Goal: Information Seeking & Learning: Check status

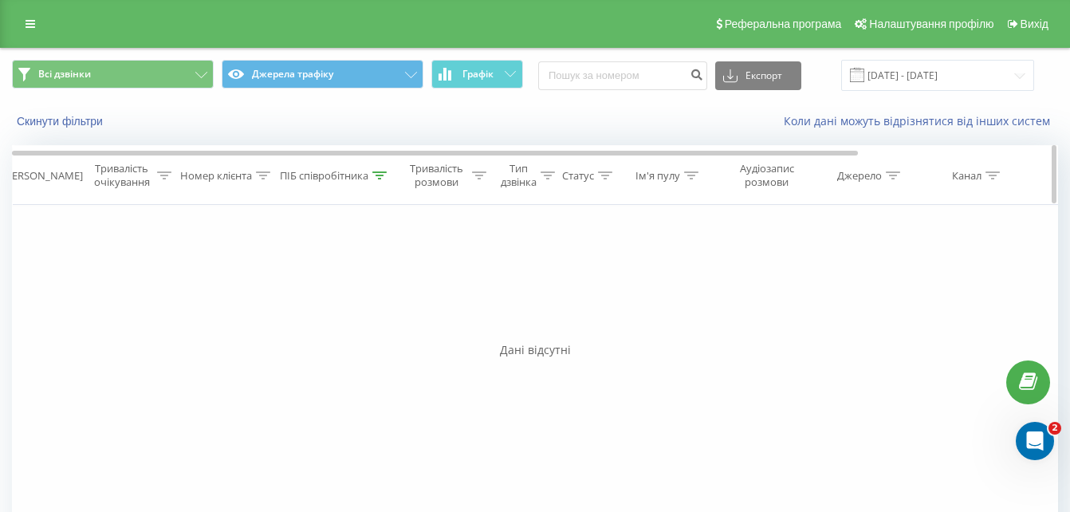
click at [380, 173] on icon at bounding box center [379, 175] width 14 height 8
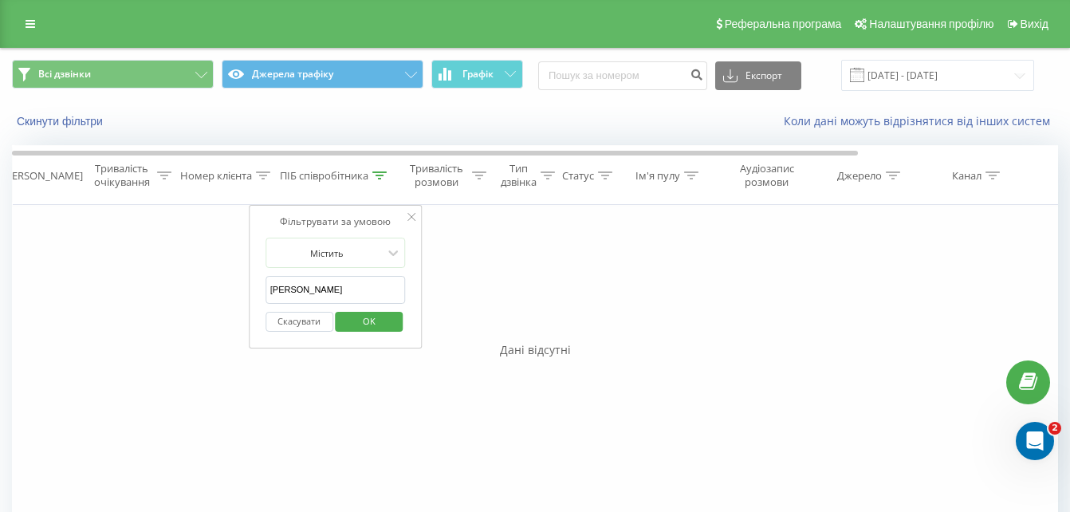
click at [348, 287] on input "Рожко" at bounding box center [336, 290] width 140 height 28
type input "Р"
type input "Форсюк"
click at [350, 318] on span "OK" at bounding box center [369, 321] width 45 height 25
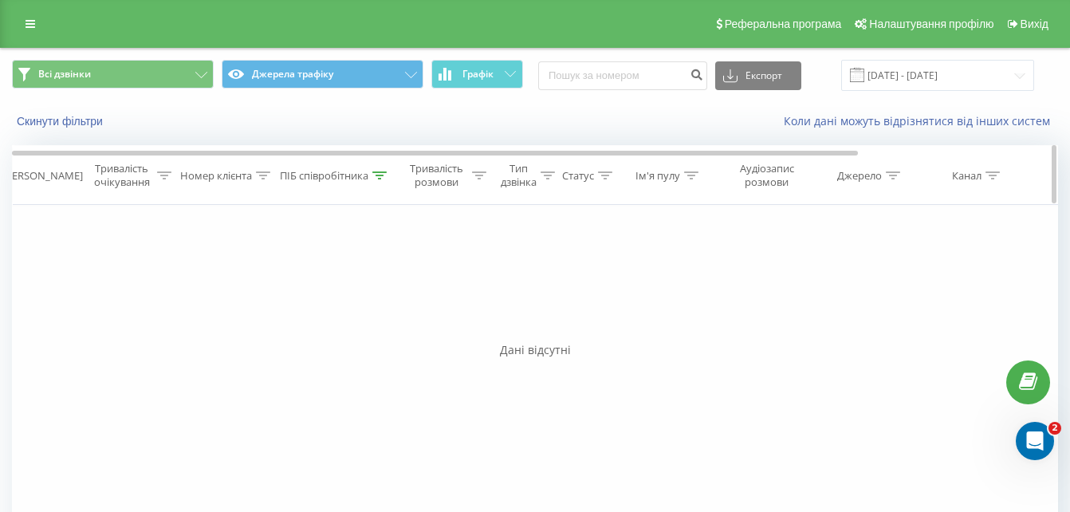
click at [376, 175] on icon at bounding box center [379, 175] width 14 height 8
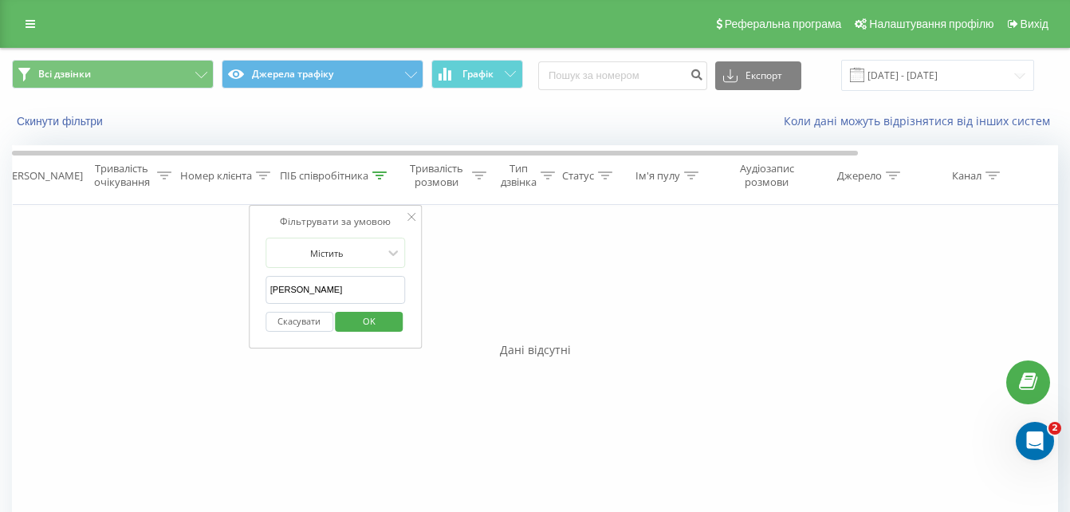
drag, startPoint x: 342, startPoint y: 285, endPoint x: 270, endPoint y: 296, distance: 72.5
click at [270, 296] on input "Форсюк" at bounding box center [336, 290] width 140 height 28
type input "Божик"
click at [352, 319] on span "OK" at bounding box center [369, 321] width 45 height 25
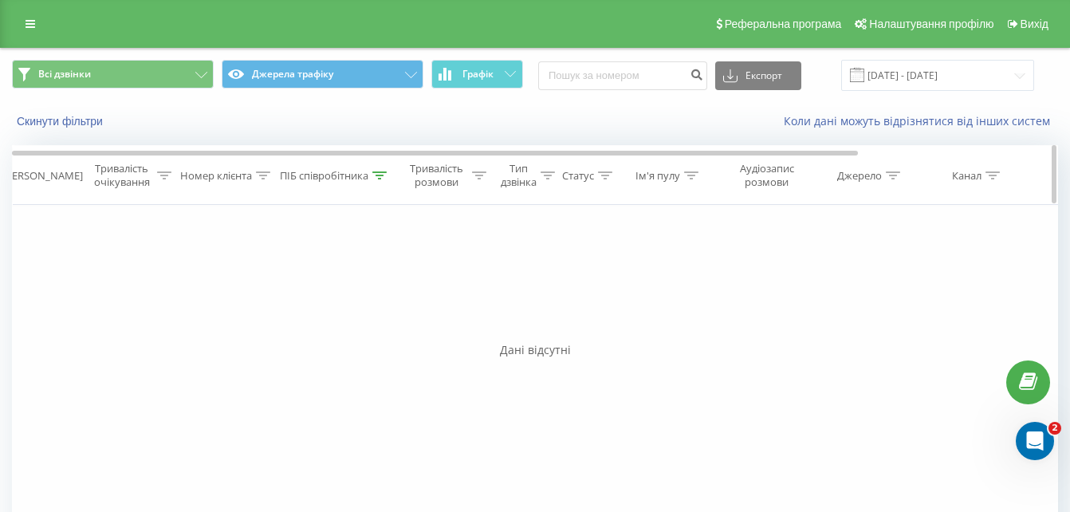
click at [378, 177] on icon at bounding box center [379, 175] width 14 height 8
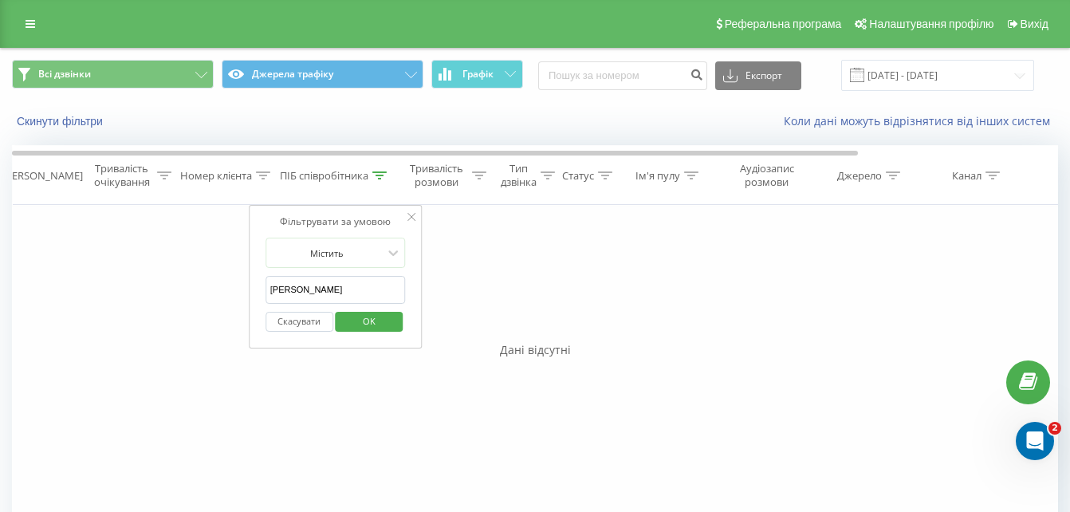
drag, startPoint x: 352, startPoint y: 286, endPoint x: 252, endPoint y: 297, distance: 100.2
click at [253, 296] on div "Фільтрувати за умовою Містить Божик Скасувати OK" at bounding box center [336, 277] width 174 height 144
type input "Галавур"
click at [373, 313] on span "OK" at bounding box center [369, 321] width 45 height 25
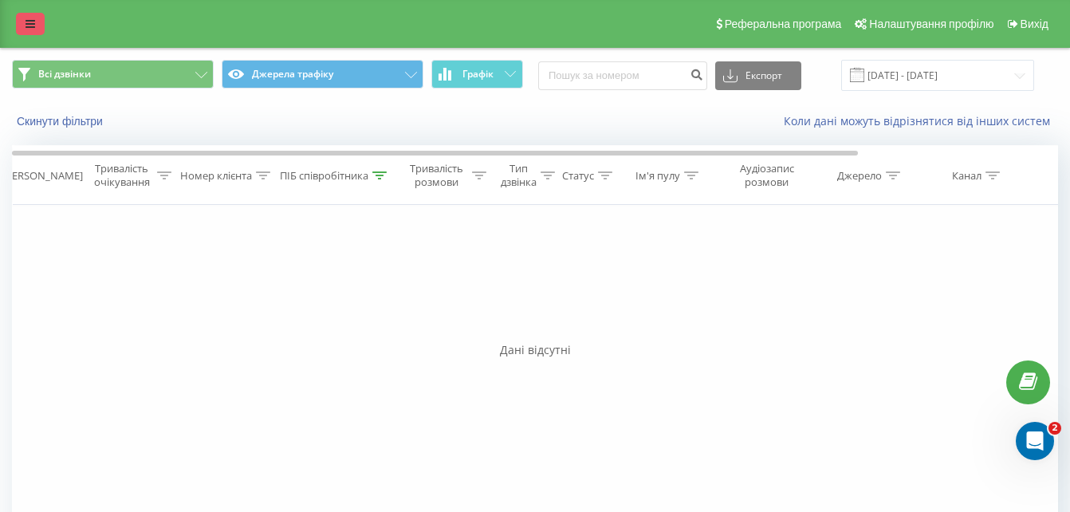
click at [23, 23] on link at bounding box center [30, 24] width 29 height 22
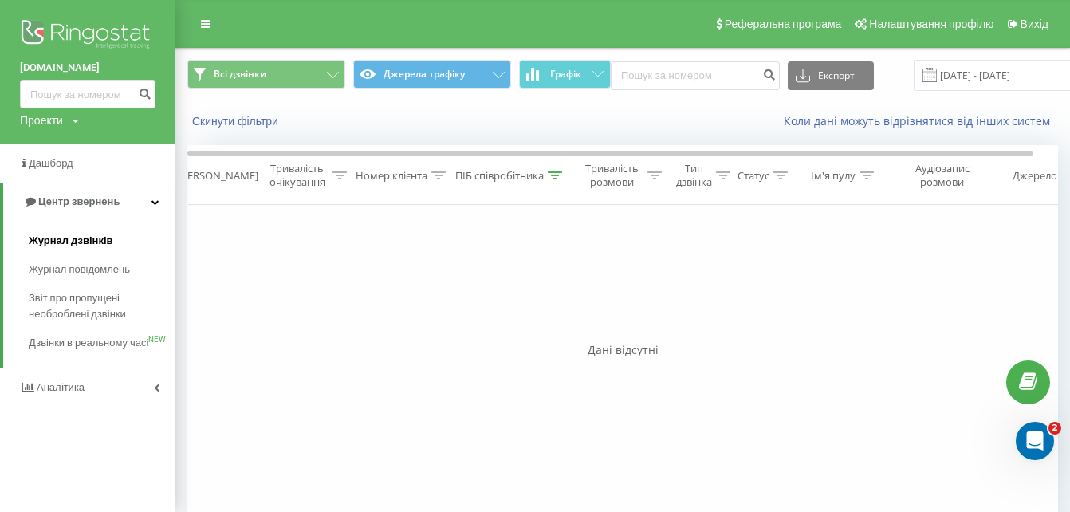
click at [93, 236] on span "Журнал дзвінків" at bounding box center [71, 241] width 85 height 16
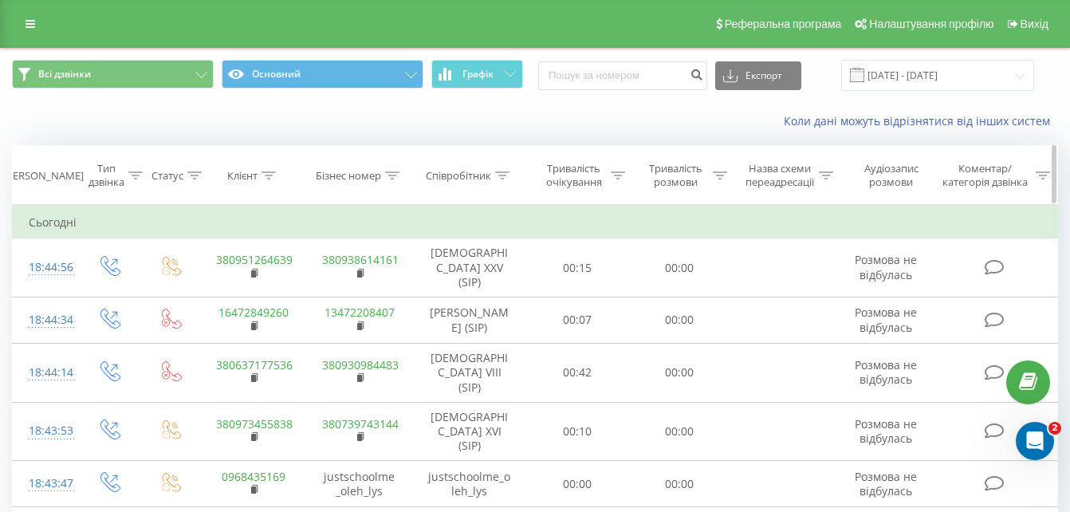
click at [503, 175] on icon at bounding box center [502, 175] width 14 height 8
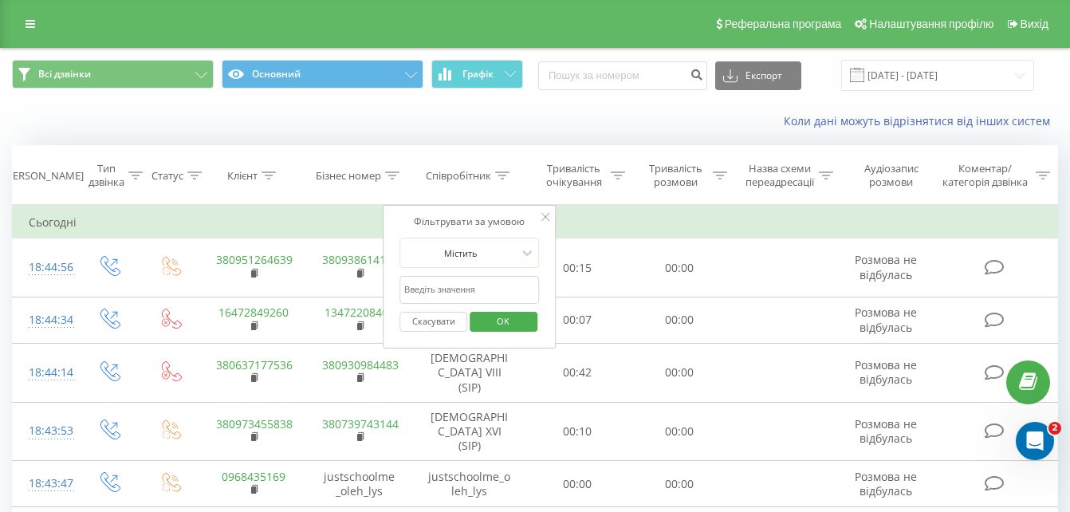
click at [472, 289] on input "text" at bounding box center [470, 290] width 140 height 28
type input "[PERSON_NAME]"
click at [490, 324] on span "OK" at bounding box center [503, 321] width 45 height 25
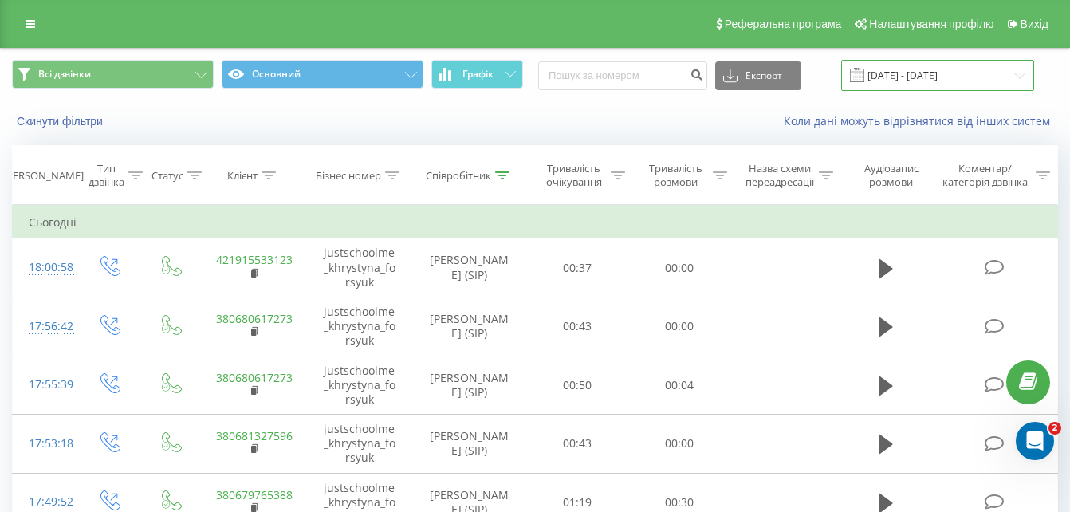
click at [1006, 77] on input "[DATE] - [DATE]" at bounding box center [937, 75] width 193 height 31
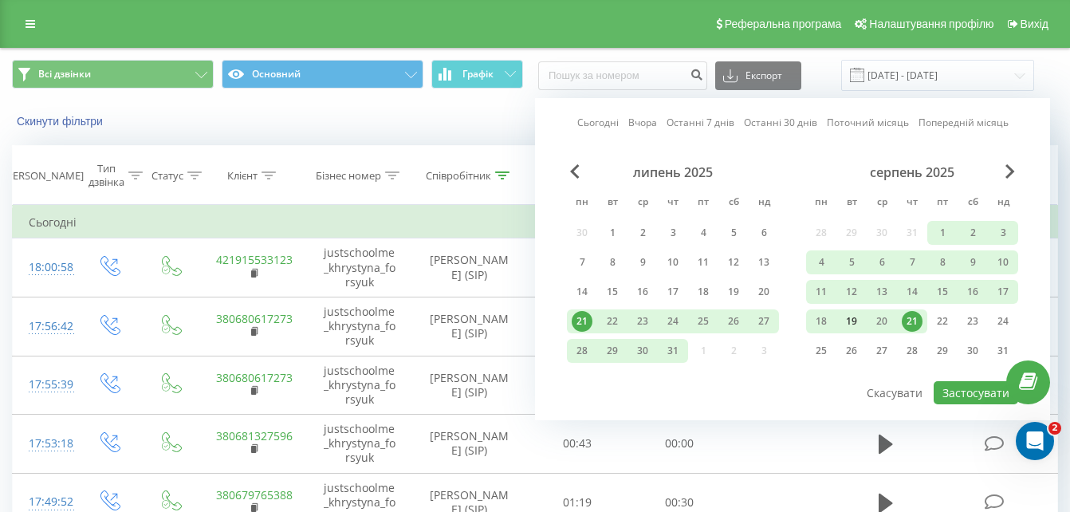
click at [852, 319] on div "19" at bounding box center [851, 321] width 21 height 21
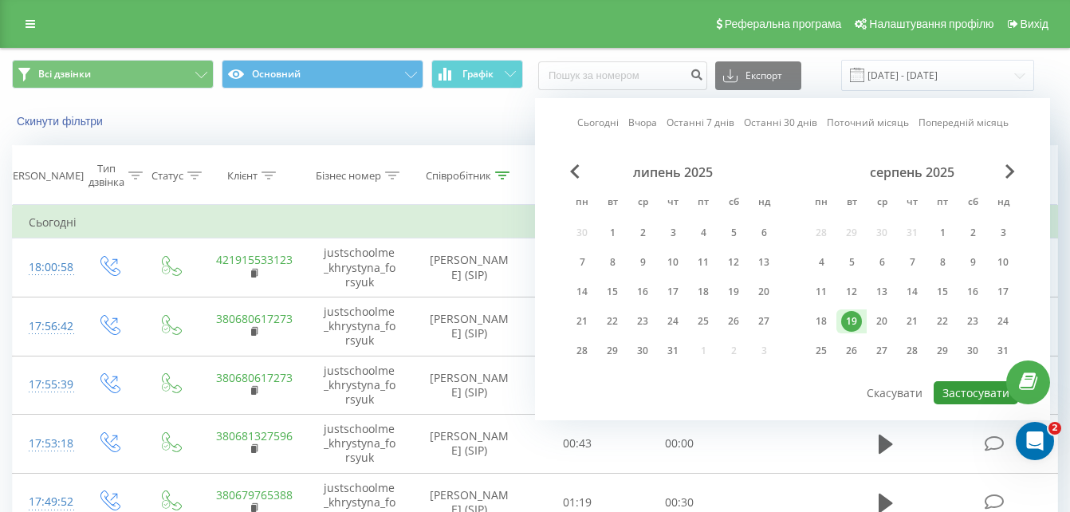
click at [963, 392] on button "Застосувати" at bounding box center [976, 392] width 85 height 23
type input "[DATE] - [DATE]"
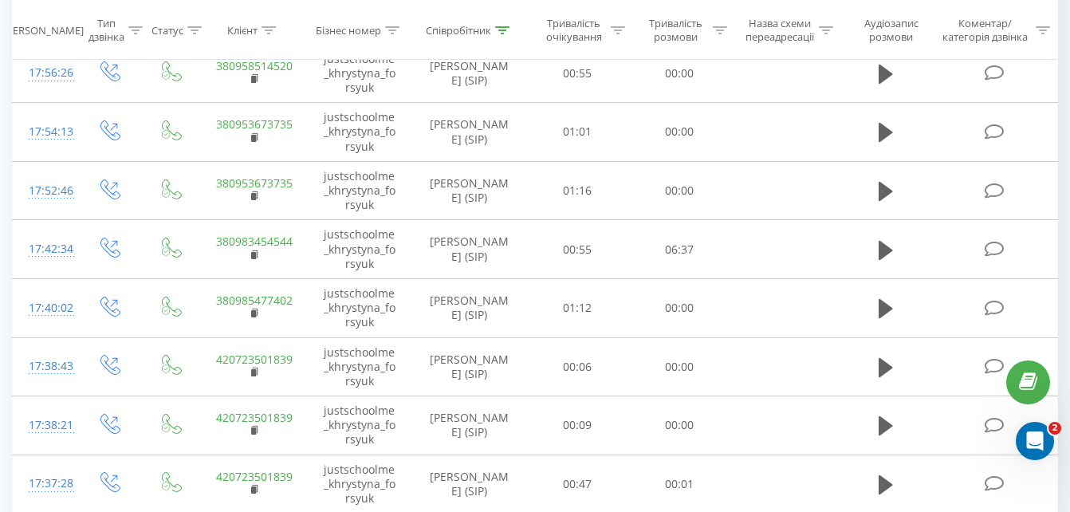
scroll to position [1253, 0]
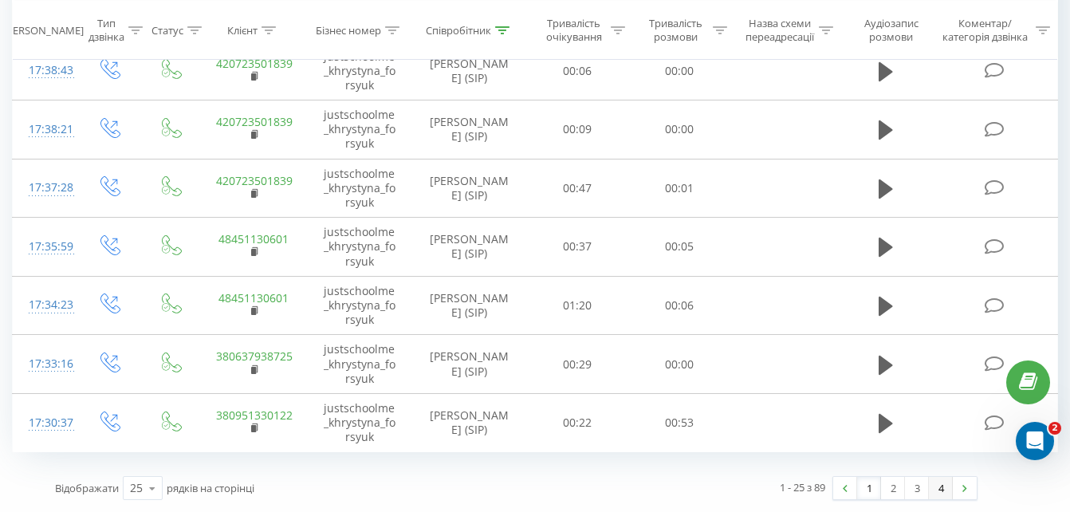
click at [939, 490] on link "4" at bounding box center [941, 488] width 24 height 22
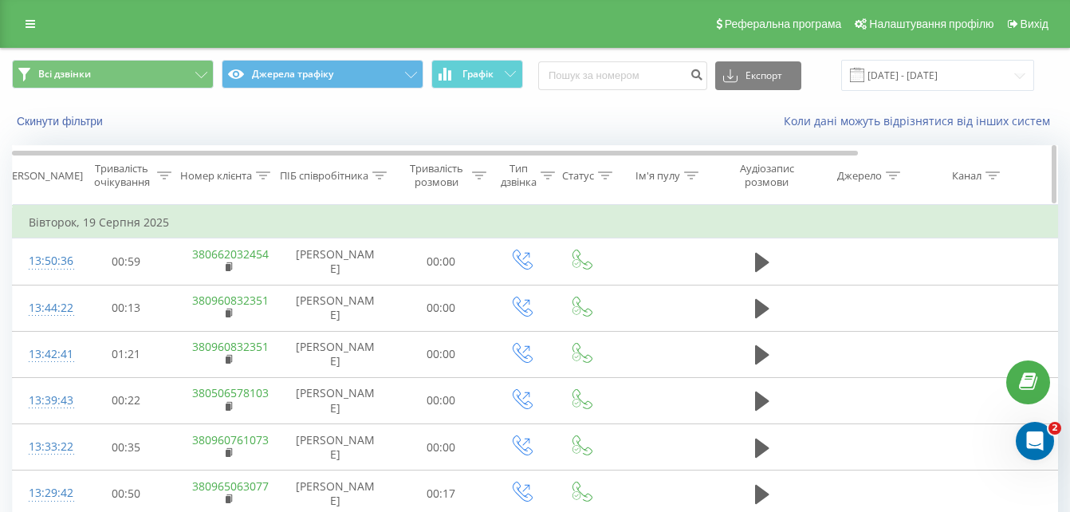
click at [383, 175] on icon at bounding box center [379, 175] width 14 height 8
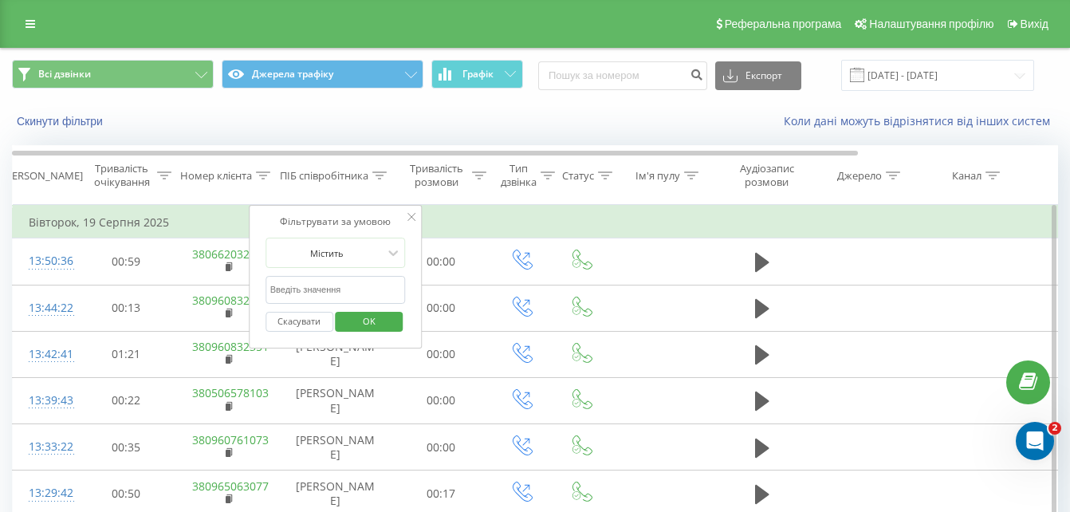
click at [352, 294] on input "text" at bounding box center [336, 290] width 140 height 28
type input "Божик"
click at [371, 321] on span "OK" at bounding box center [369, 321] width 45 height 25
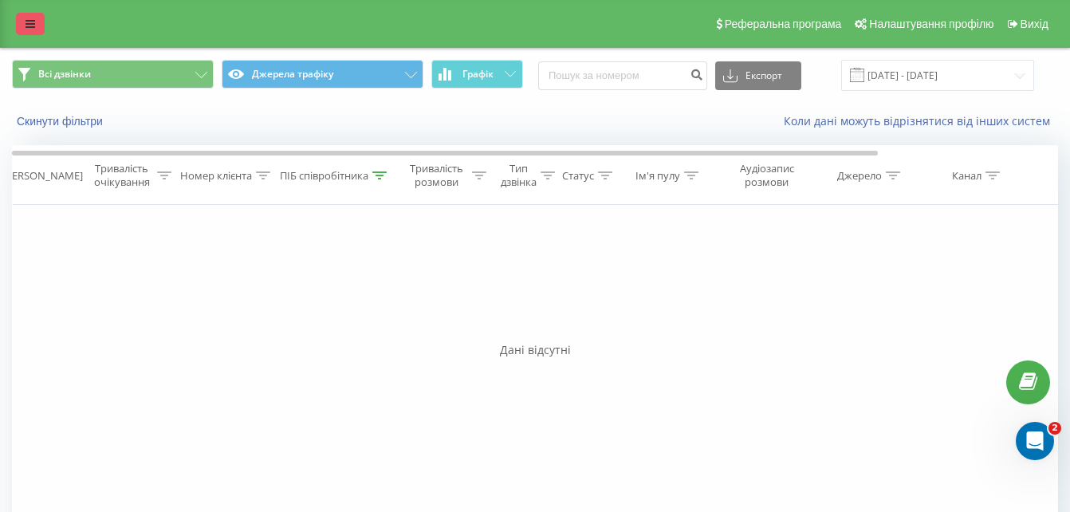
click at [21, 22] on link at bounding box center [30, 24] width 29 height 22
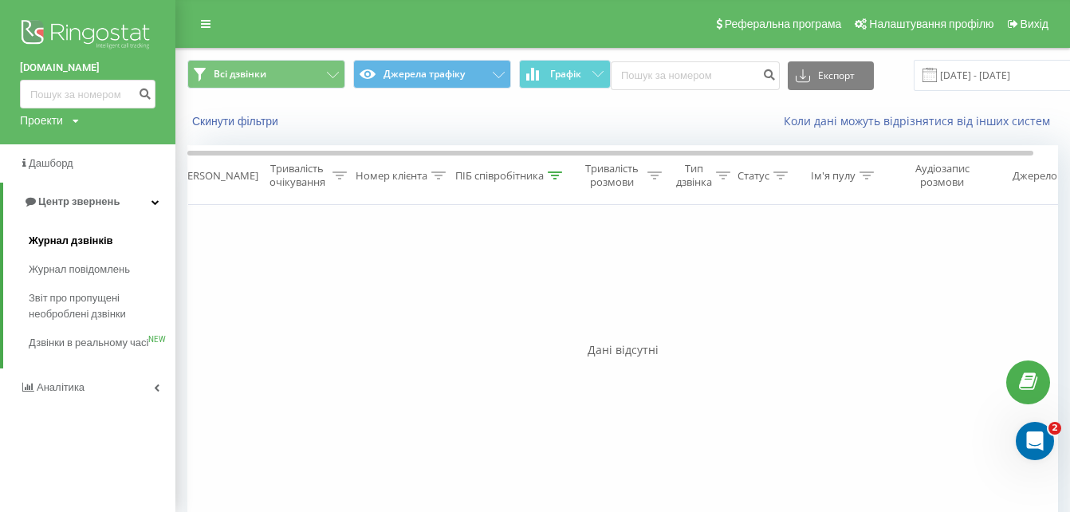
click at [77, 242] on span "Журнал дзвінків" at bounding box center [71, 241] width 85 height 16
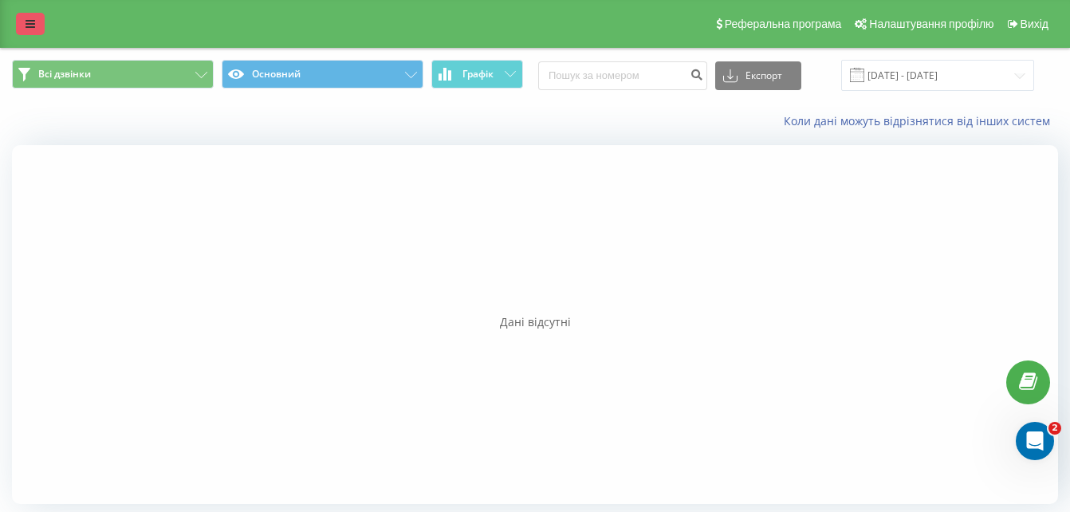
click at [27, 22] on icon at bounding box center [31, 23] width 10 height 11
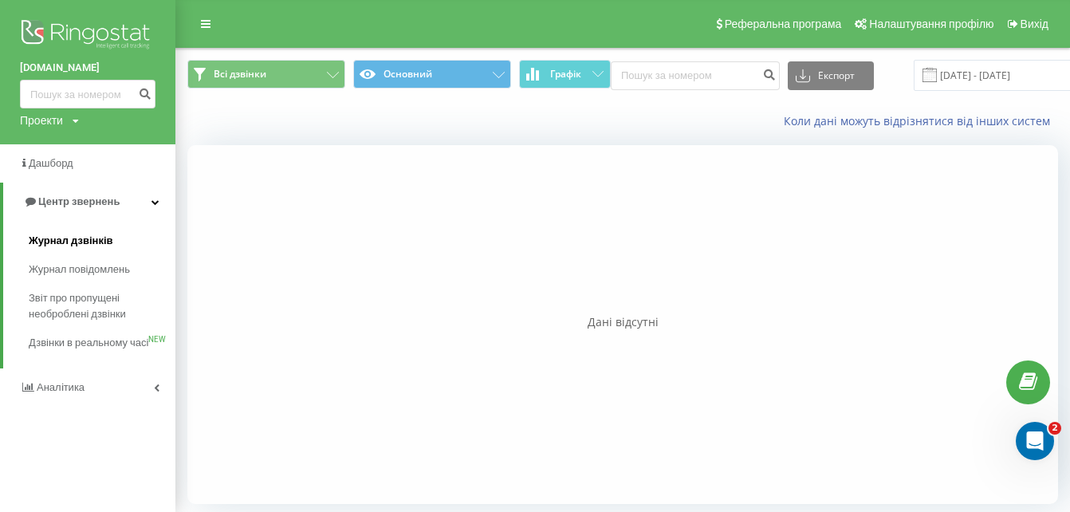
click at [77, 238] on span "Журнал дзвінків" at bounding box center [71, 241] width 85 height 16
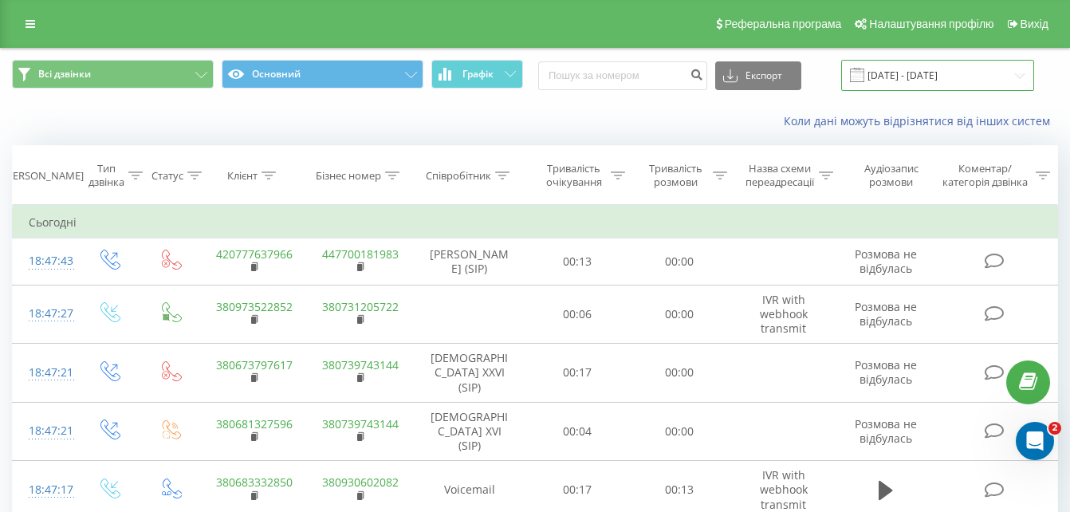
click at [1012, 77] on input "[DATE] - [DATE]" at bounding box center [937, 75] width 193 height 31
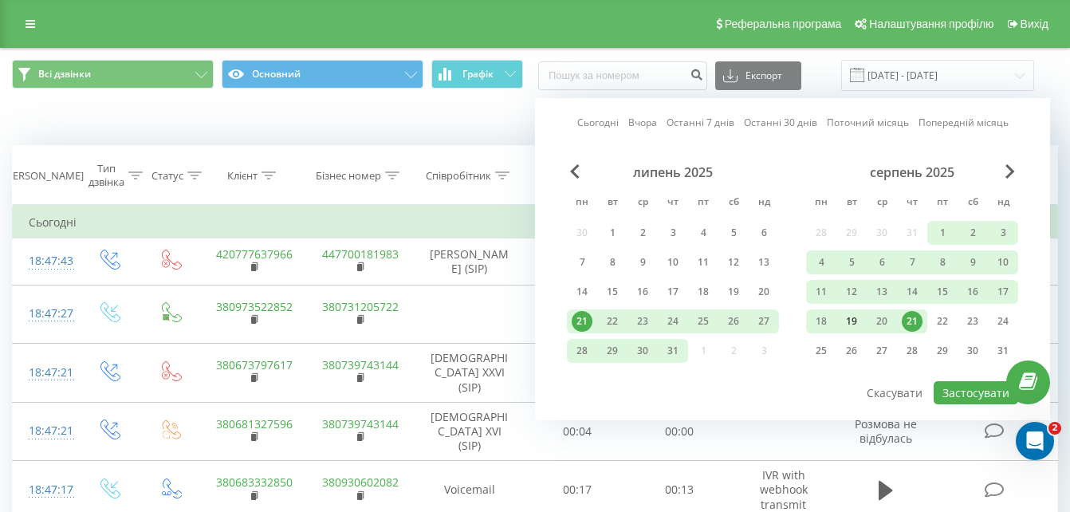
click at [848, 319] on div "19" at bounding box center [851, 321] width 21 height 21
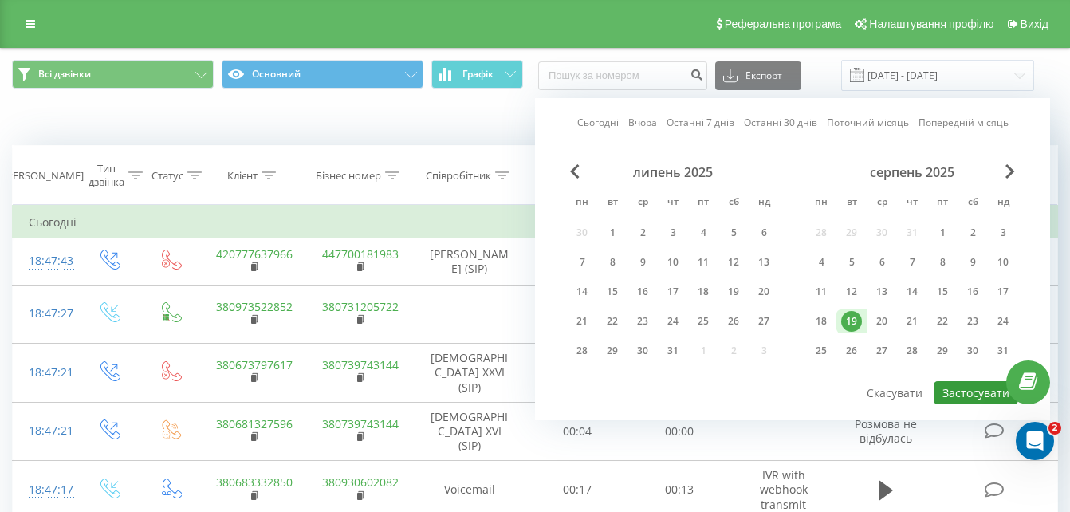
click at [970, 392] on button "Застосувати" at bounding box center [976, 392] width 85 height 23
type input "[DATE] - [DATE]"
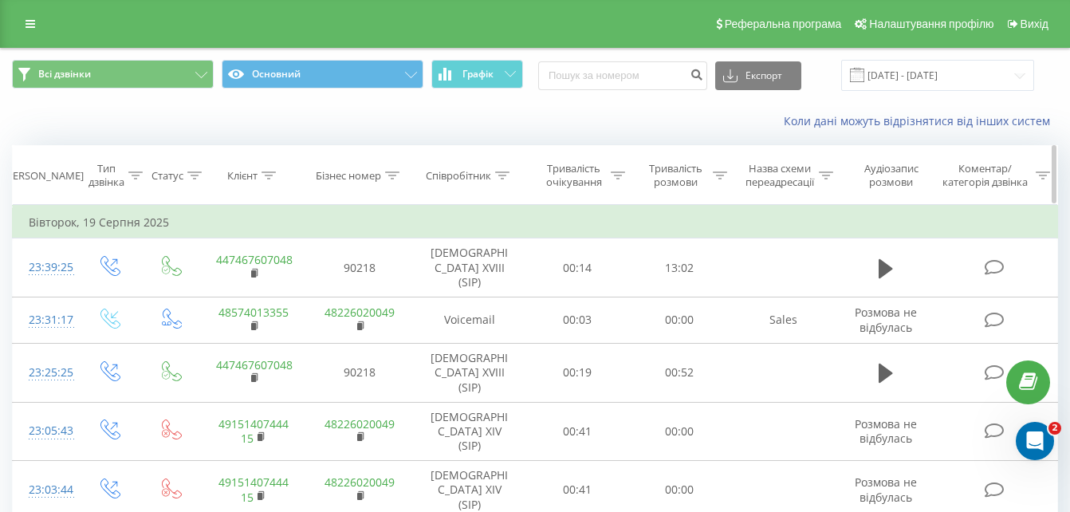
click at [505, 176] on icon at bounding box center [502, 175] width 14 height 8
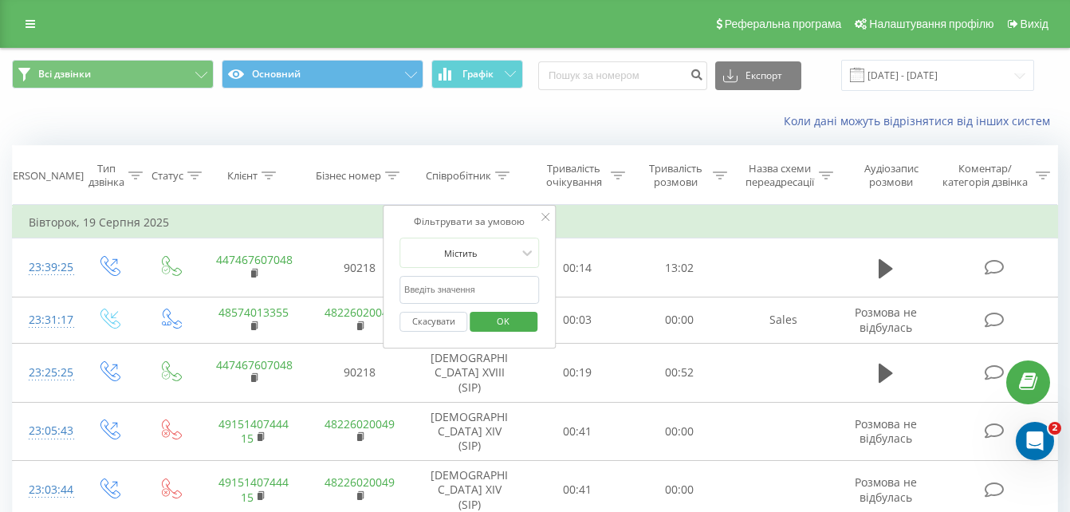
click at [461, 285] on input "text" at bounding box center [470, 290] width 140 height 28
type input "Божик"
click at [498, 320] on span "OK" at bounding box center [503, 321] width 45 height 25
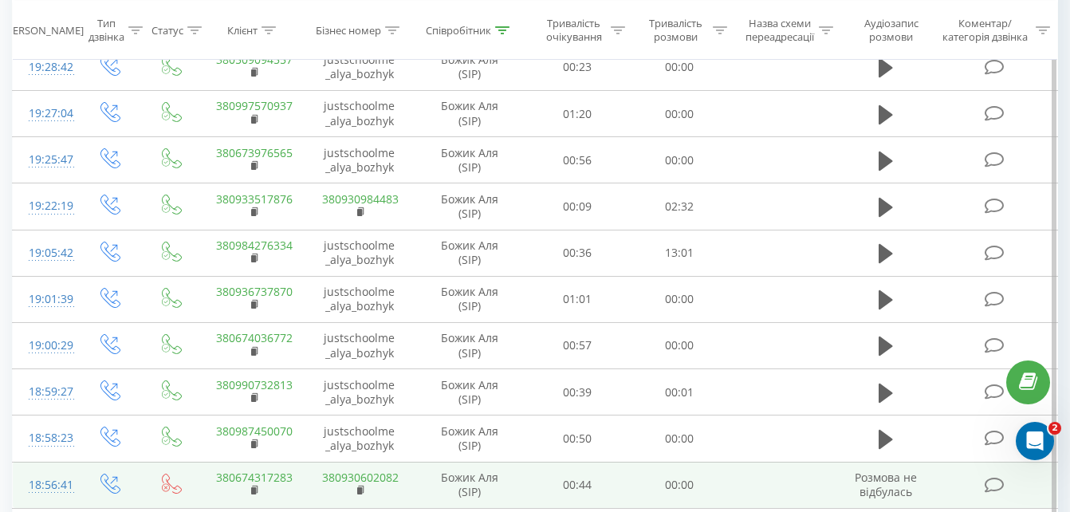
scroll to position [947, 0]
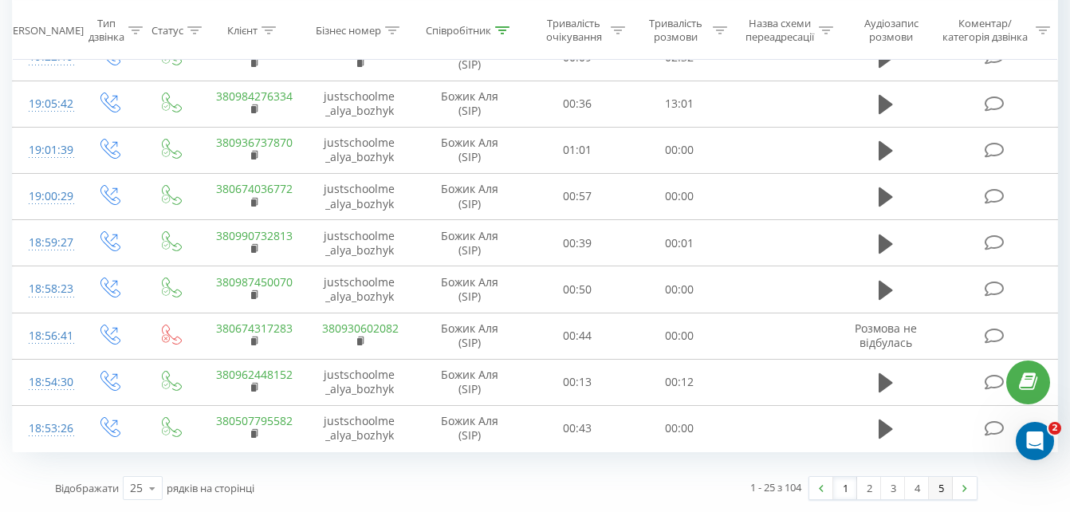
click at [938, 487] on link "5" at bounding box center [941, 488] width 24 height 22
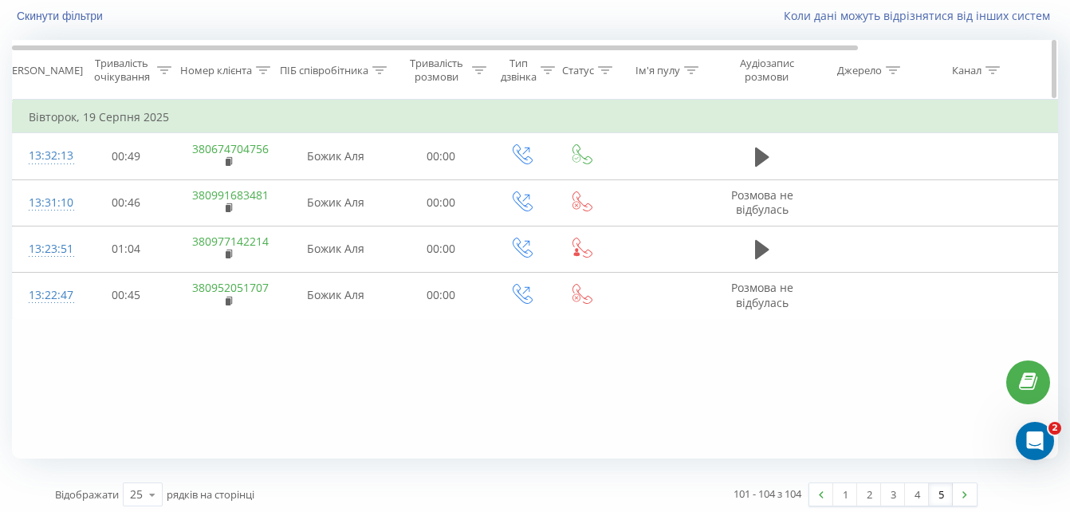
click at [377, 69] on icon at bounding box center [379, 70] width 14 height 8
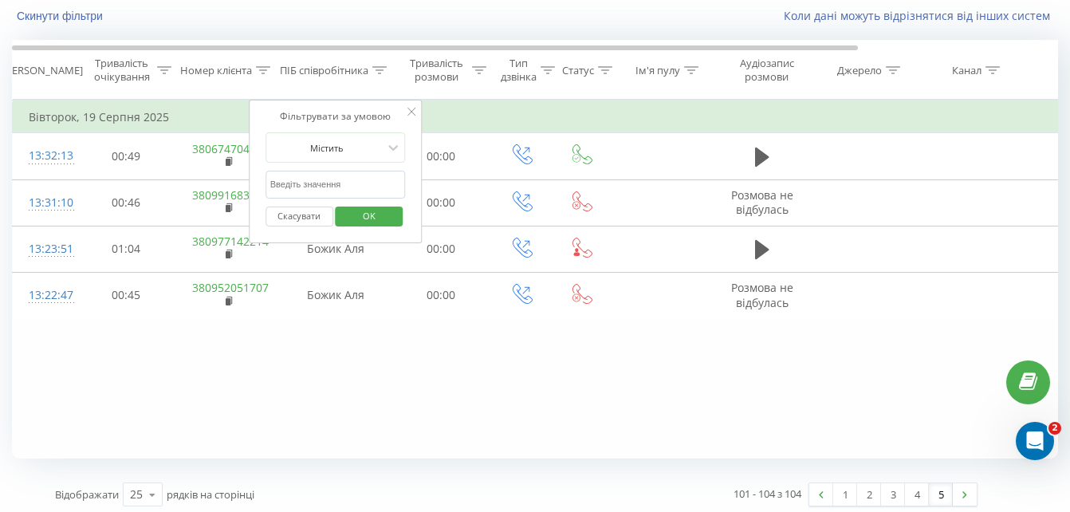
click at [366, 188] on input "text" at bounding box center [336, 185] width 140 height 28
type input "[PERSON_NAME]"
click at [363, 213] on span "OK" at bounding box center [369, 215] width 45 height 25
